Goal: Task Accomplishment & Management: Use online tool/utility

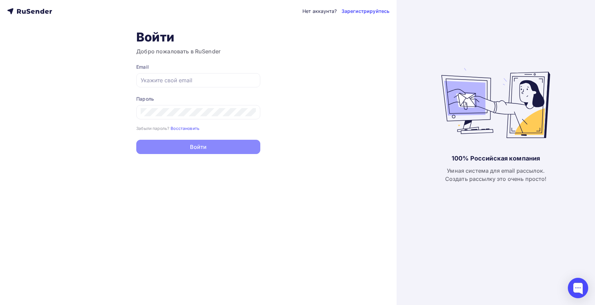
type input "[EMAIL_ADDRESS][DOMAIN_NAME]"
click at [186, 149] on button "Войти" at bounding box center [198, 147] width 124 height 14
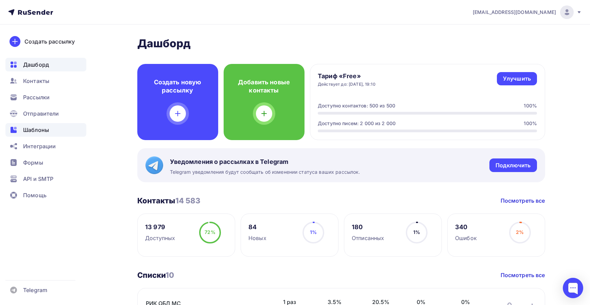
click at [30, 132] on span "Шаблоны" at bounding box center [36, 130] width 26 height 8
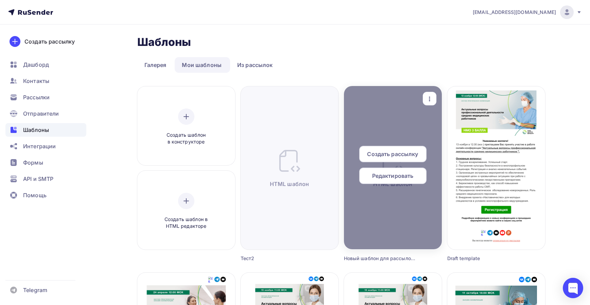
scroll to position [34, 0]
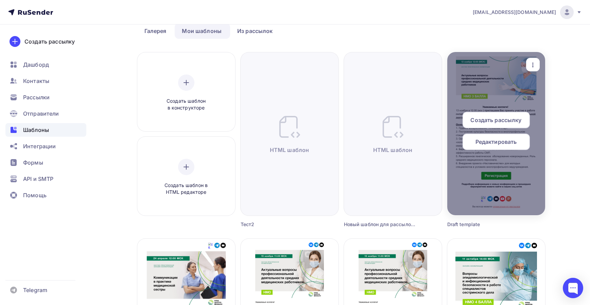
click at [484, 142] on span "Редактировать" at bounding box center [495, 142] width 41 height 8
